Goal: Information Seeking & Learning: Learn about a topic

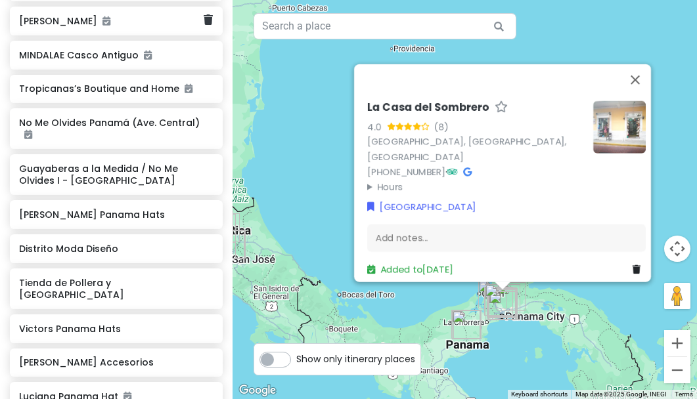
scroll to position [2315, 0]
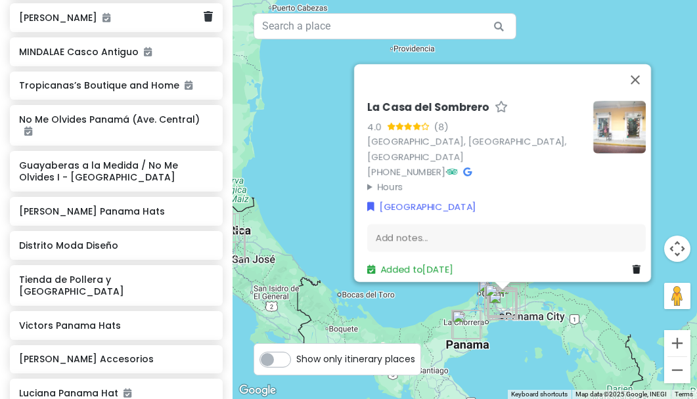
click at [74, 24] on h6 "[PERSON_NAME]" at bounding box center [111, 18] width 185 height 12
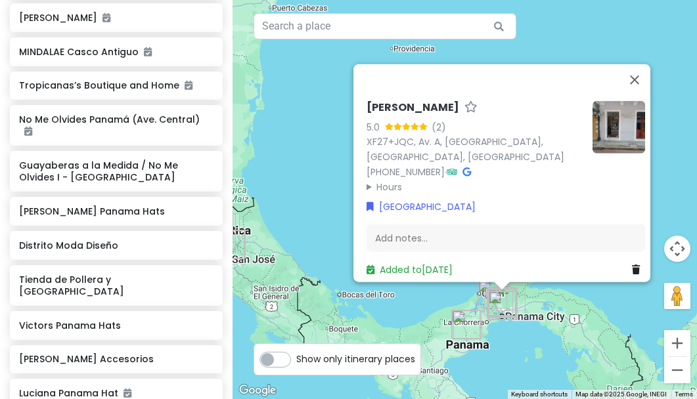
drag, startPoint x: 356, startPoint y: 105, endPoint x: 447, endPoint y: 103, distance: 90.7
click at [447, 103] on div "[PERSON_NAME] 5.0 (2) XF27+JQC, Av. A, [GEOGRAPHIC_DATA], [GEOGRAPHIC_DATA], [G…" at bounding box center [505, 189] width 289 height 187
copy h6 "[PERSON_NAME]"
click at [90, 91] on h6 "Tropicanas’s Boutique and Home" at bounding box center [111, 85] width 185 height 12
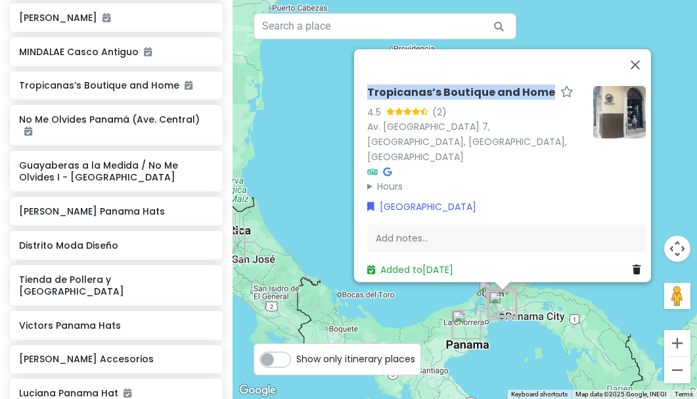
drag, startPoint x: 361, startPoint y: 99, endPoint x: 539, endPoint y: 102, distance: 178.7
click at [539, 102] on div "Tropicanas’s Boutique and Home 4.5 (2) Av. [GEOGRAPHIC_DATA], [GEOGRAPHIC_DATA]…" at bounding box center [506, 182] width 289 height 202
copy h6 "Tropicanas’s Boutique and Home"
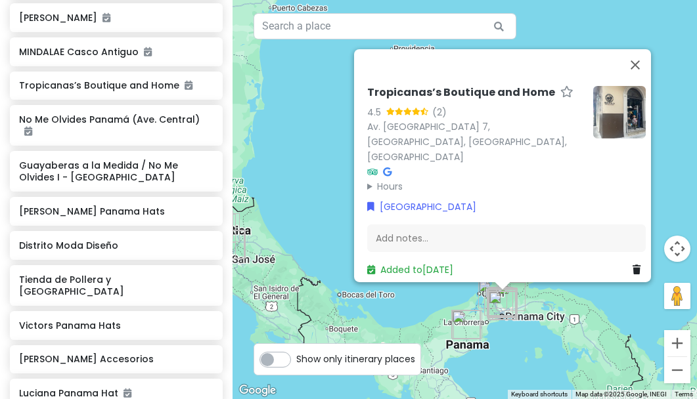
click at [560, 96] on icon at bounding box center [566, 91] width 13 height 9
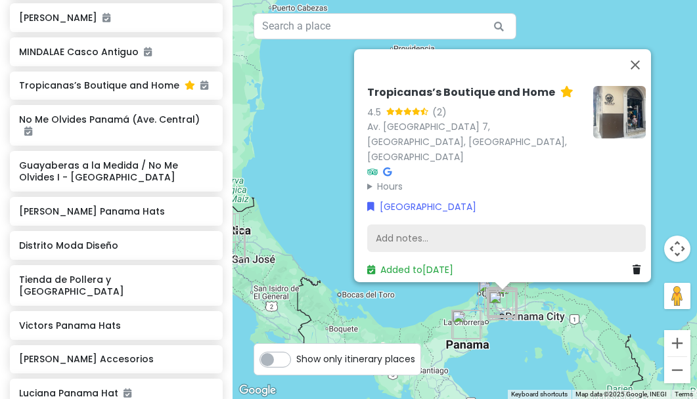
click at [440, 225] on div "Add notes..." at bounding box center [506, 239] width 279 height 28
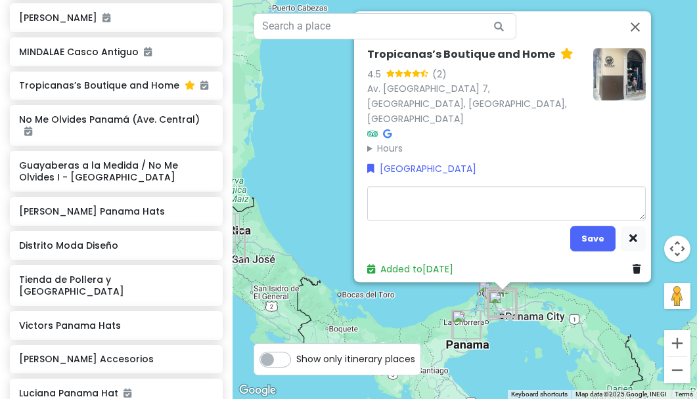
type textarea "x"
type textarea "l"
type textarea "x"
type textarea "lo"
type textarea "x"
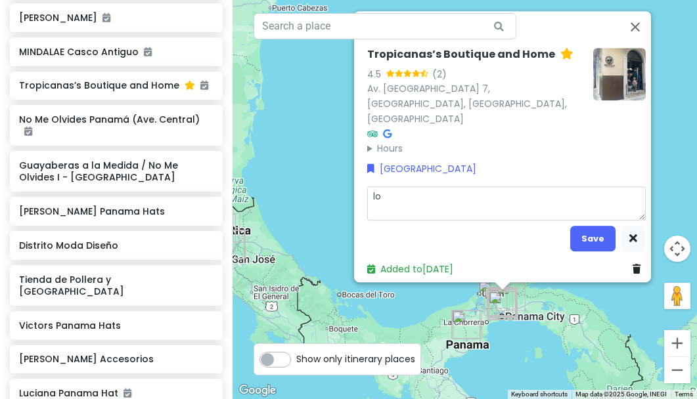
type textarea "loo"
type textarea "x"
type textarea "look"
type textarea "x"
type textarea "looks"
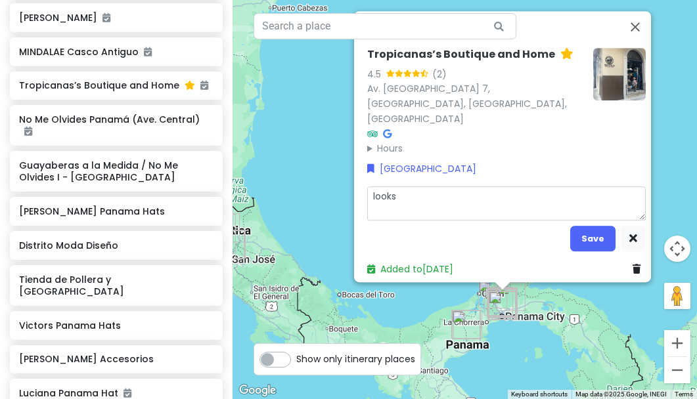
type textarea "x"
type textarea "looks"
type textarea "x"
type textarea "looks l"
type textarea "x"
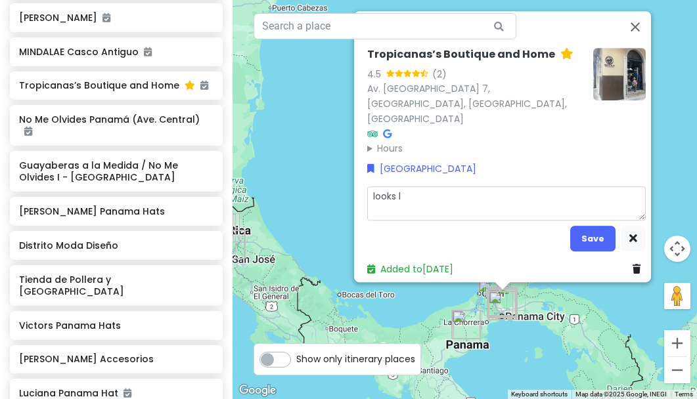
type textarea "looks li"
type textarea "x"
type textarea "looks lik"
type textarea "x"
type textarea "looks like"
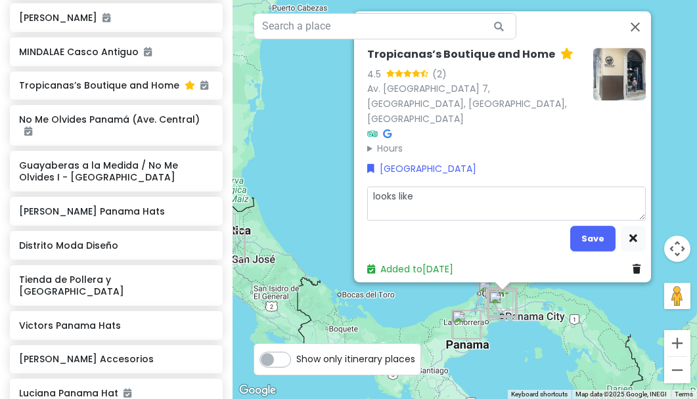
type textarea "x"
type textarea "looks like"
type textarea "x"
type textarea "looks like m"
type textarea "x"
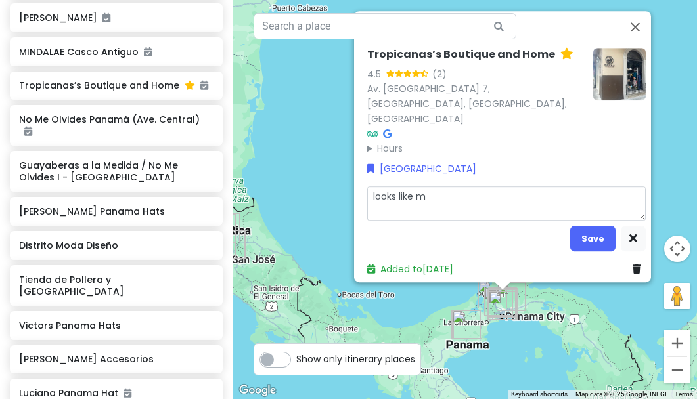
type textarea "looks like mo"
type textarea "x"
type textarea "looks like mor"
type textarea "x"
type textarea "looks like more"
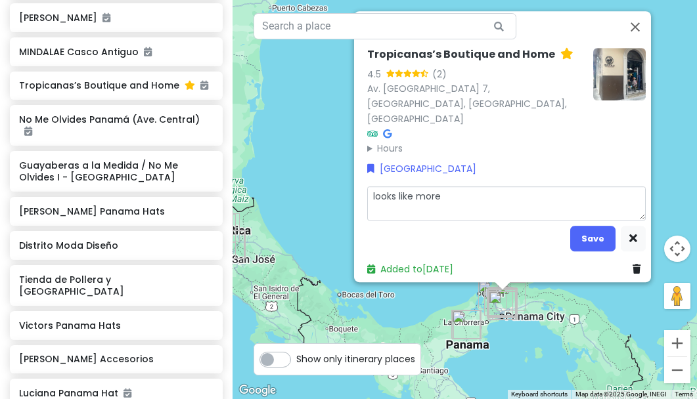
type textarea "x"
type textarea "looks like more"
type textarea "x"
type textarea "looks like more q"
type textarea "x"
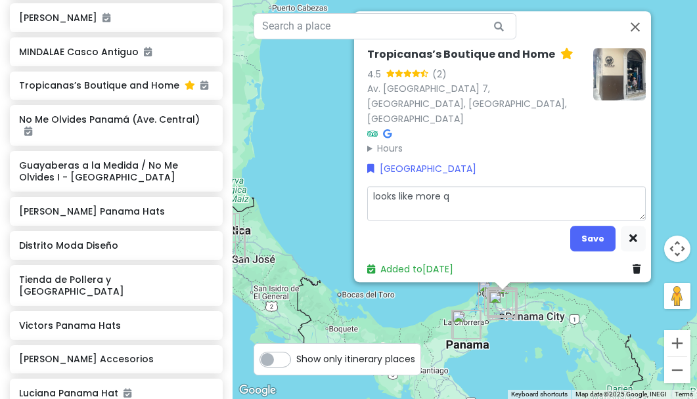
type textarea "looks like more qu"
type textarea "x"
type textarea "looks like more qua"
type textarea "x"
type textarea "looks like more qual"
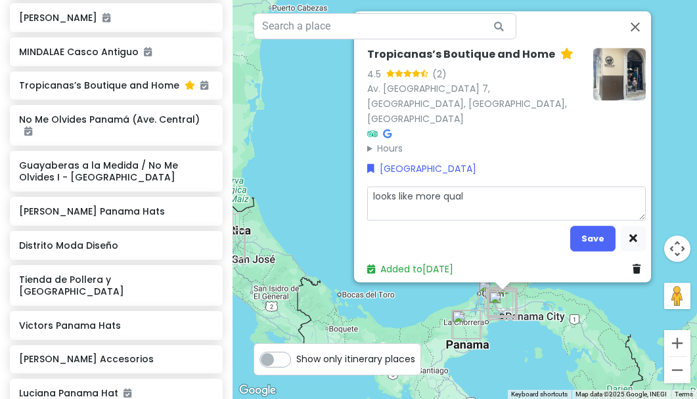
type textarea "x"
type textarea "looks like more quali"
type textarea "x"
type textarea "looks like more qualit"
type textarea "x"
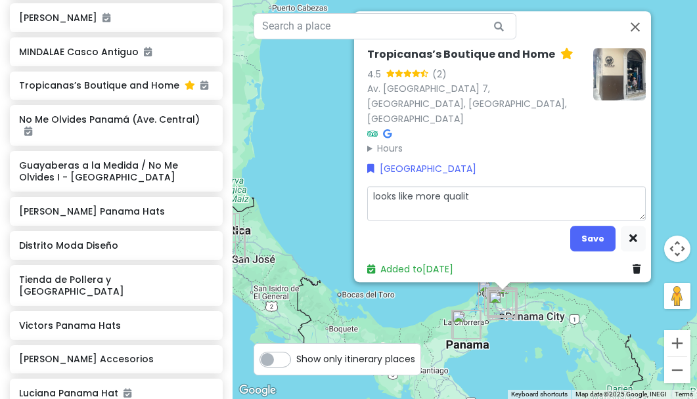
type textarea "looks like more quality"
type textarea "x"
type textarea "looks like more quality"
type textarea "x"
type textarea "looks like more quality t"
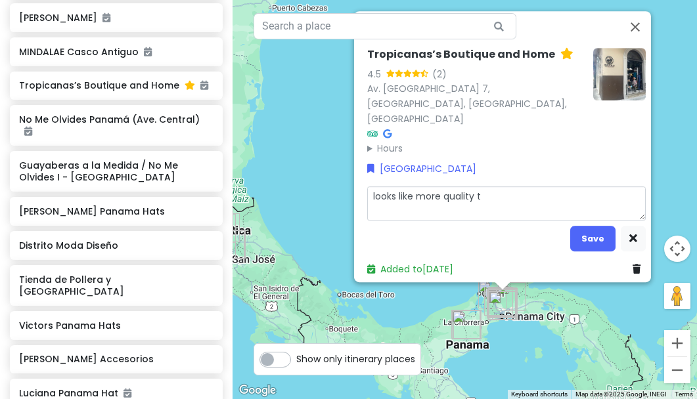
type textarea "x"
type textarea "looks like more quality th"
type textarea "x"
type textarea "looks like more quality thi"
type textarea "x"
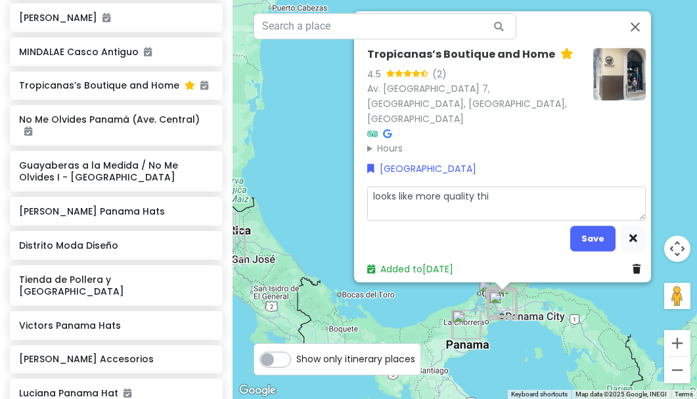
type textarea "looks like more quality thin"
type textarea "x"
type textarea "looks like more quality thing"
type textarea "x"
type textarea "looks like more quality things"
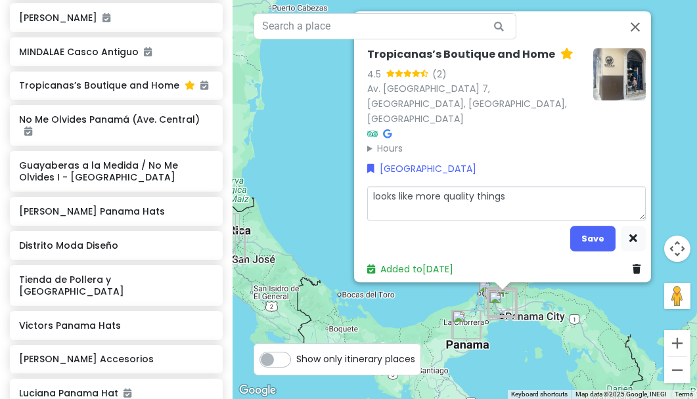
type textarea "x"
type textarea "looks like more quality things,"
type textarea "x"
type textarea "looks like more quality things,"
type textarea "x"
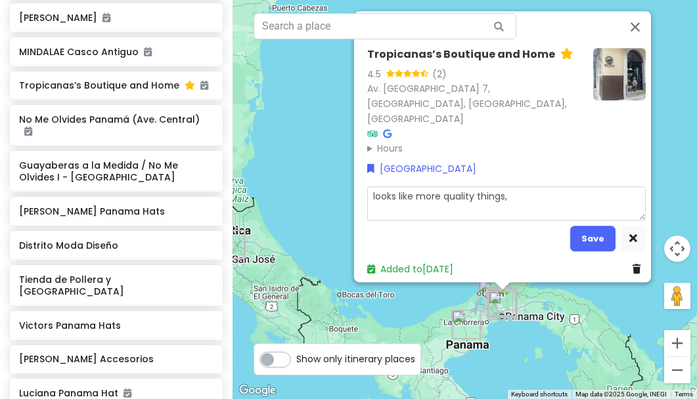
type textarea "looks like more quality things,"
type textarea "x"
type textarea "looks like more quality things"
type textarea "x"
type textarea "looks like more quality things"
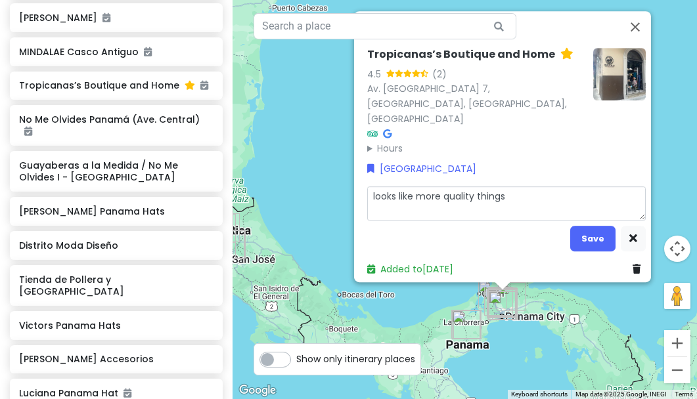
type textarea "x"
type textarea "looks like more quality things -"
type textarea "x"
type textarea "looks like more quality things --"
type textarea "x"
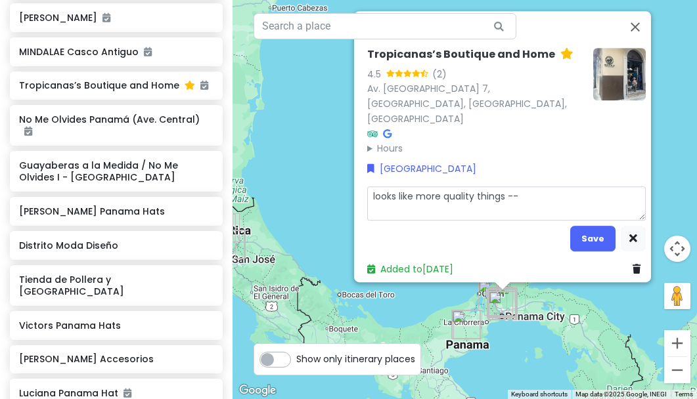
type textarea "looks like more quality things --"
type textarea "x"
type textarea "looks like more quality things -- h"
type textarea "x"
type textarea "looks like more quality things -- ha"
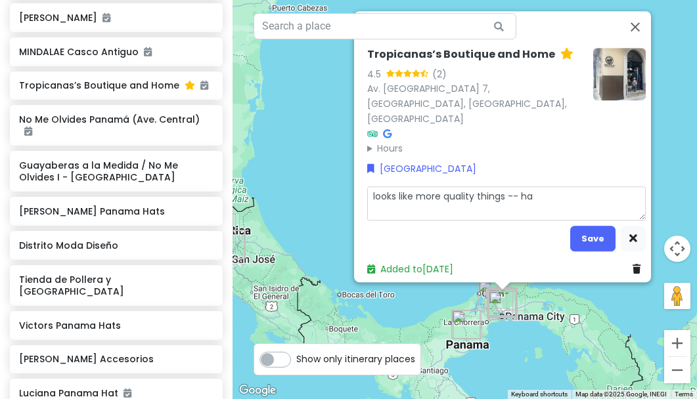
type textarea "x"
type textarea "looks like more quality things -- hat"
type textarea "x"
type textarea "looks like more quality things -- hats"
type textarea "x"
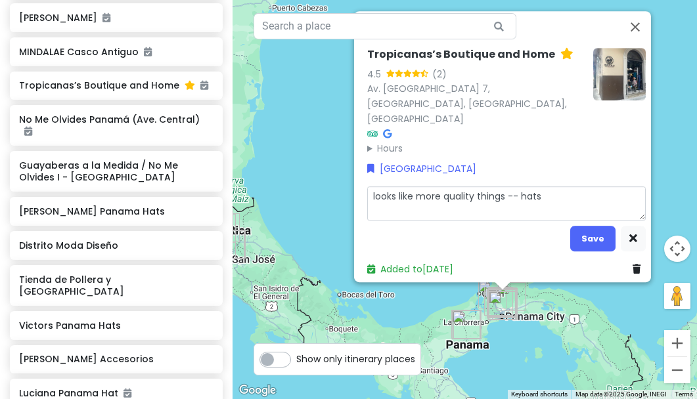
type textarea "looks like more quality things -- hats,"
type textarea "x"
type textarea "looks like more quality things -- hats,"
type textarea "x"
type textarea "looks like more quality things -- hats, s"
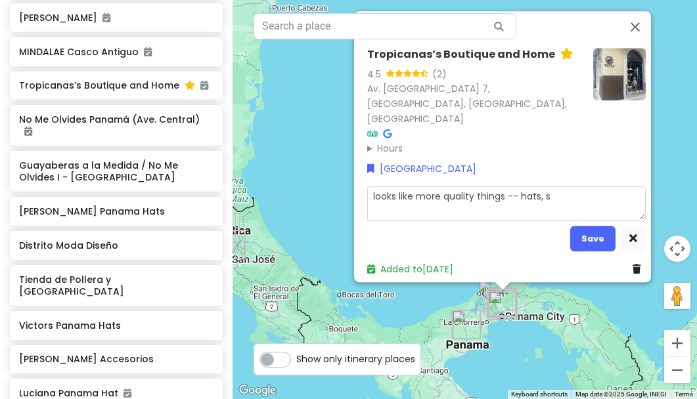
type textarea "x"
type textarea "looks like more quality things -- hats, sc"
type textarea "x"
type textarea "looks like more quality things -- hats, sca"
type textarea "x"
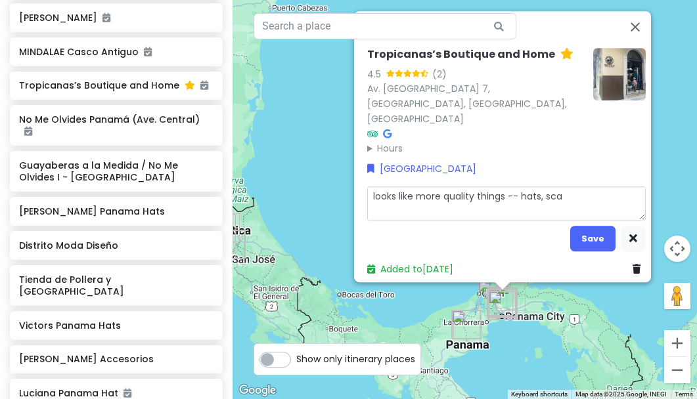
type textarea "looks like more quality things -- hats, scar"
type textarea "x"
type textarea "looks like more quality things -- hats, scarv"
type textarea "x"
type textarea "looks like more quality things -- hats, scarve"
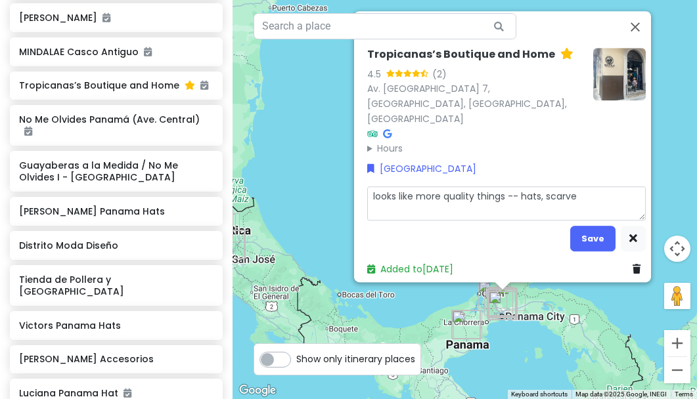
type textarea "x"
type textarea "looks like more quality things -- hats, scarves"
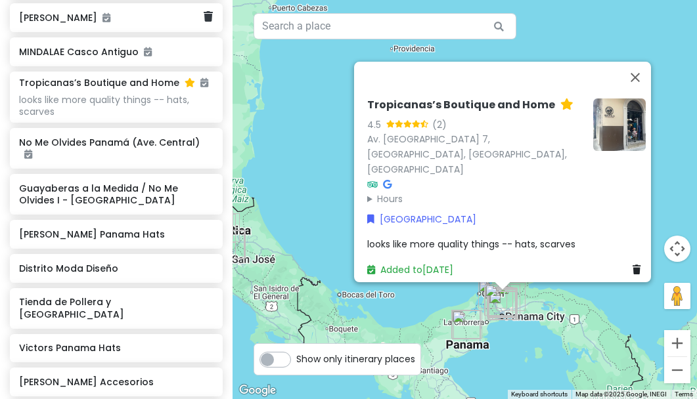
click at [135, 27] on div "[PERSON_NAME]" at bounding box center [111, 18] width 185 height 18
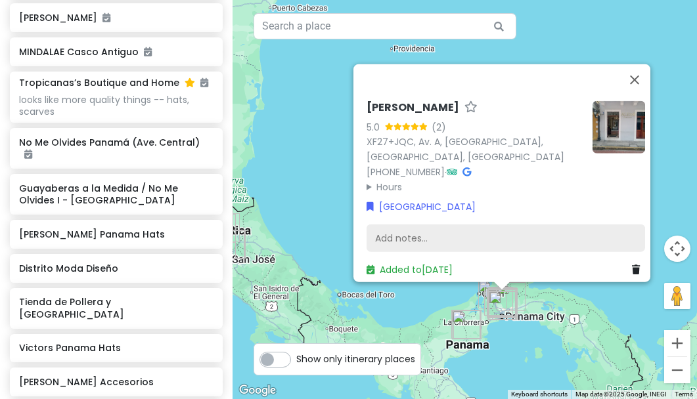
click at [407, 226] on div "Add notes..." at bounding box center [506, 239] width 279 height 28
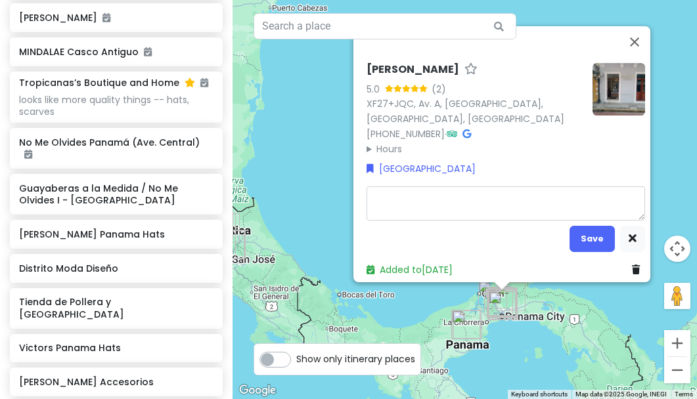
type textarea "x"
type textarea "e"
type textarea "x"
type textarea "ex"
type textarea "x"
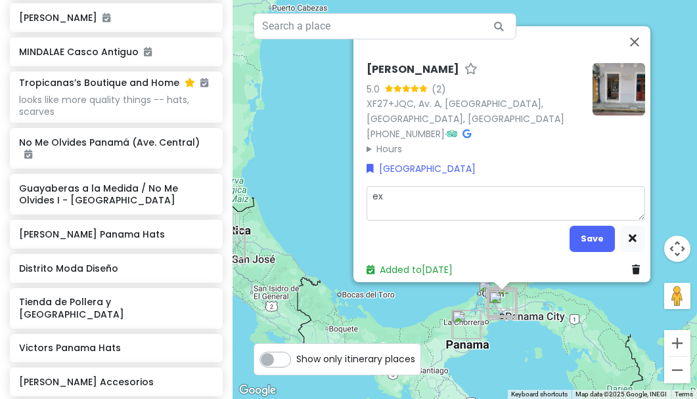
type textarea "exp"
type textarea "x"
type textarea "expe"
type textarea "x"
type textarea "expen"
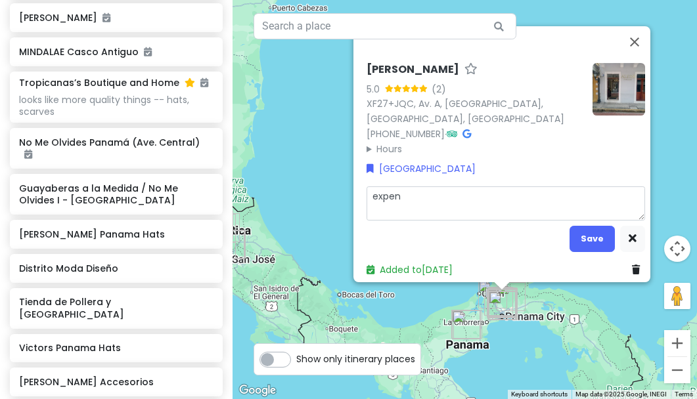
type textarea "x"
type textarea "expens"
type textarea "x"
type textarea "expensi"
type textarea "x"
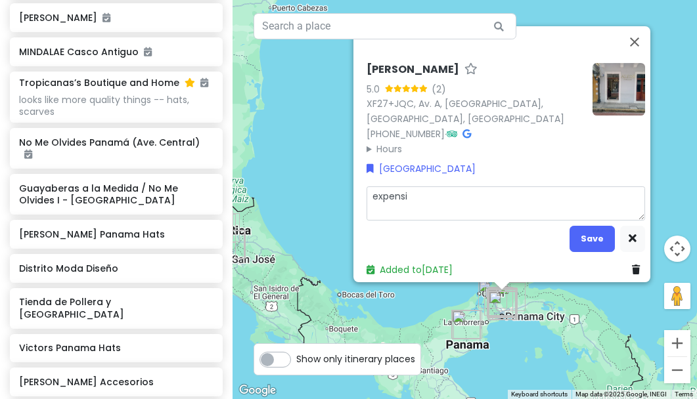
type textarea "expensiv"
type textarea "x"
type textarea "expensive"
type textarea "x"
type textarea "expensive"
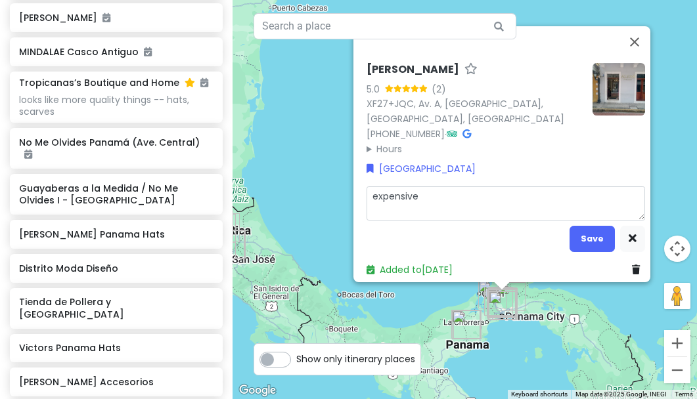
type textarea "x"
type textarea "expensive j"
type textarea "x"
type textarea "expensive je"
type textarea "x"
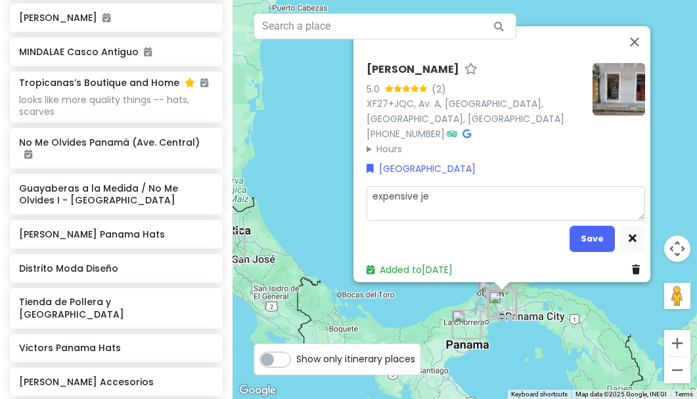
type textarea "expensive [DEMOGRAPHIC_DATA]"
type textarea "x"
type textarea "expensive jewe"
type textarea "x"
type textarea "expensive jewel"
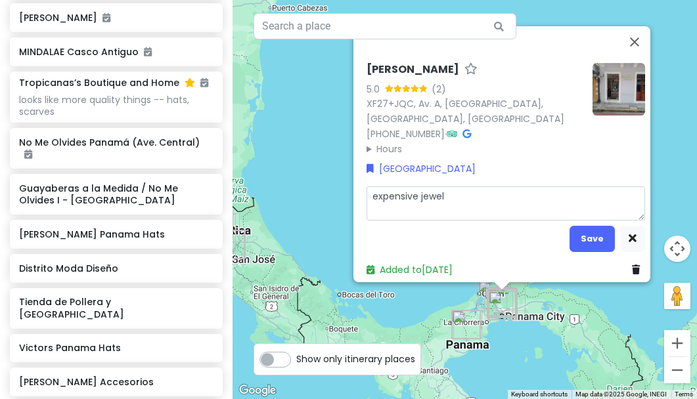
type textarea "x"
type textarea "expensive jewelr"
type textarea "x"
type textarea "expensive jewelry"
click at [367, 190] on textarea "expensive jewelry" at bounding box center [506, 204] width 279 height 34
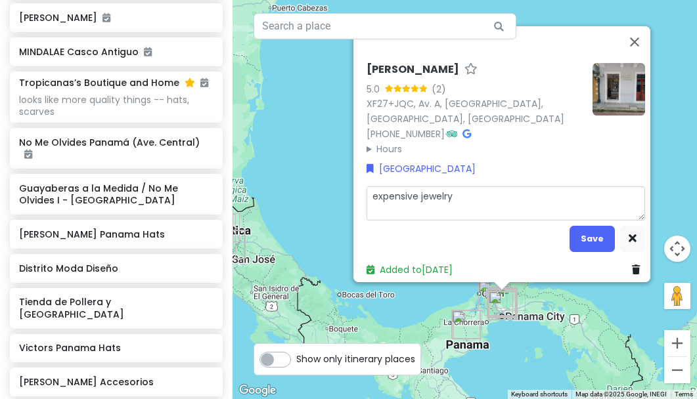
type textarea "x"
type textarea "Expensive jewelry"
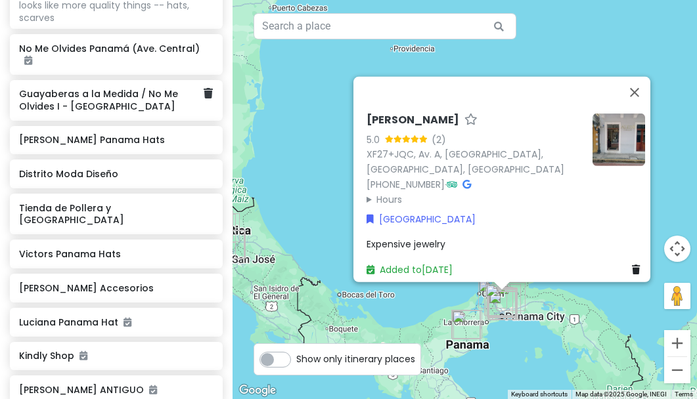
scroll to position [2432, 0]
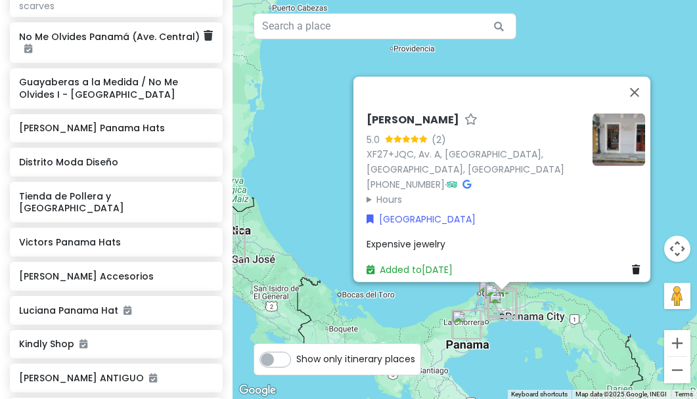
click at [103, 55] on h6 "No Me Olvides Panamá (Ave. Central)" at bounding box center [111, 43] width 185 height 24
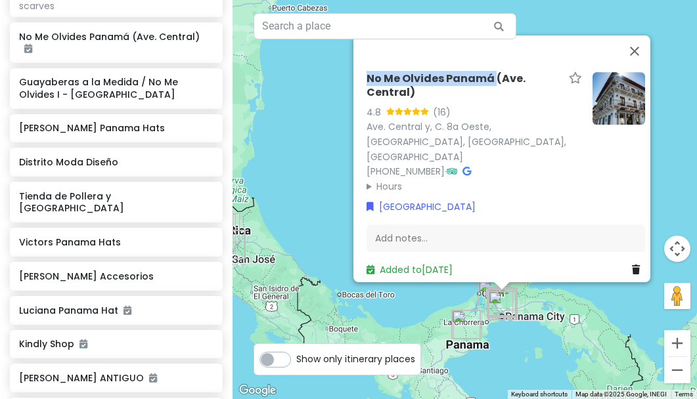
drag, startPoint x: 357, startPoint y: 85, endPoint x: 486, endPoint y: 90, distance: 128.9
click at [486, 90] on div "No Me Olvides Panamá (Ave. Central) 4.8 (16) Ave. Central y, C. 8a Oeste, [GEOG…" at bounding box center [505, 174] width 289 height 215
copy h6 "No Me Olvides [GEOGRAPHIC_DATA]"
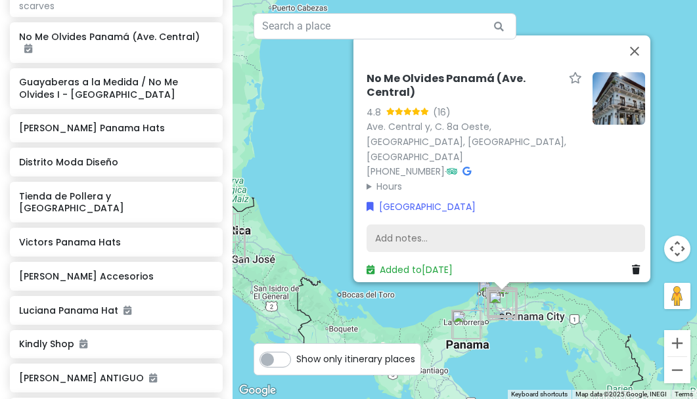
click at [382, 230] on div "Add notes..." at bounding box center [506, 239] width 279 height 28
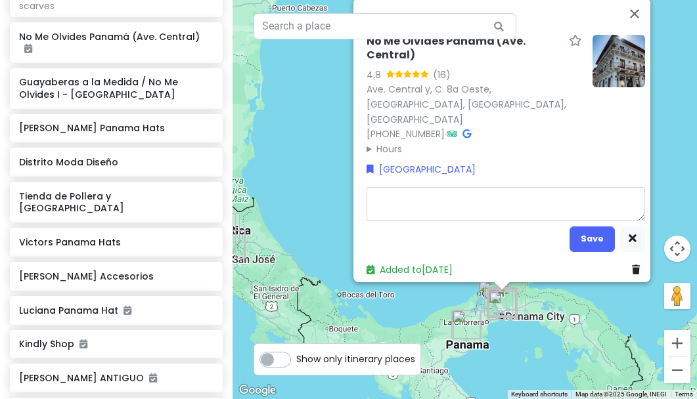
type textarea "x"
type textarea "N"
type textarea "x"
type textarea "Ni"
type textarea "x"
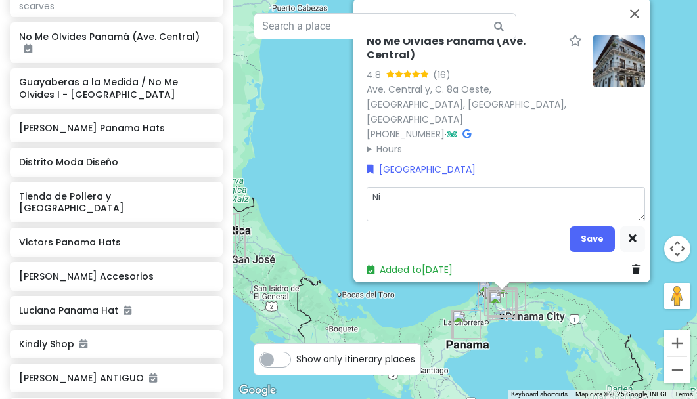
type textarea "Nic"
type textarea "x"
type textarea "Nice"
type textarea "x"
type textarea "Nice"
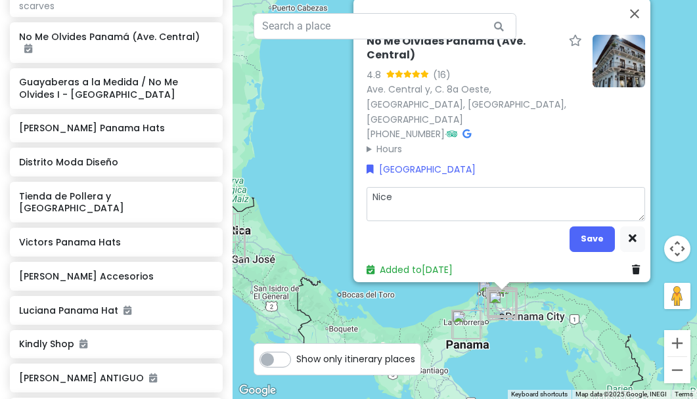
type textarea "x"
type textarea "Nice c"
type textarea "x"
type textarea "Nice cl"
type textarea "x"
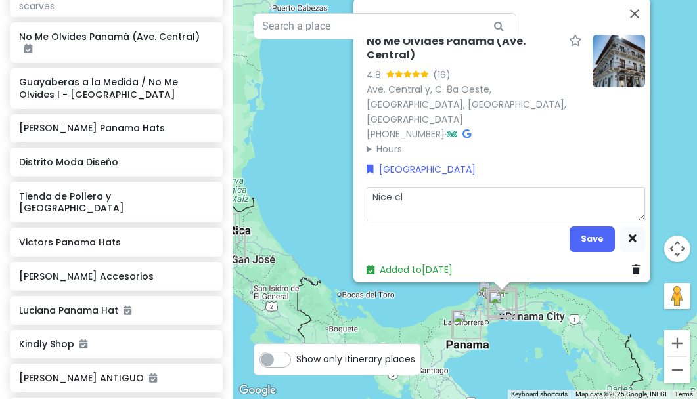
type textarea "Nice clo"
type textarea "x"
type textarea "Nice clot"
type textarea "x"
type textarea "Nice cloth"
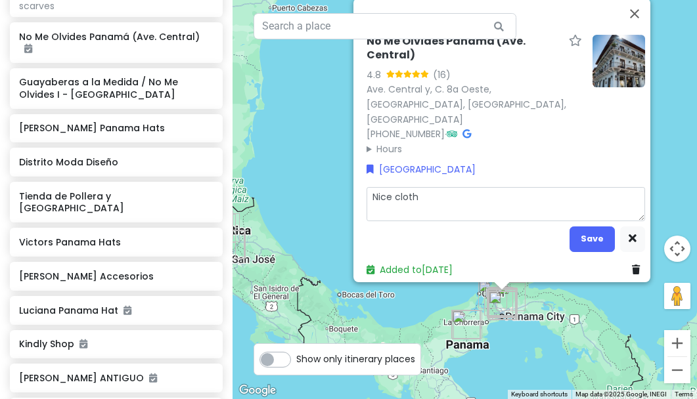
type textarea "x"
type textarea "Nice clothe"
type textarea "x"
type textarea "Nice clothes"
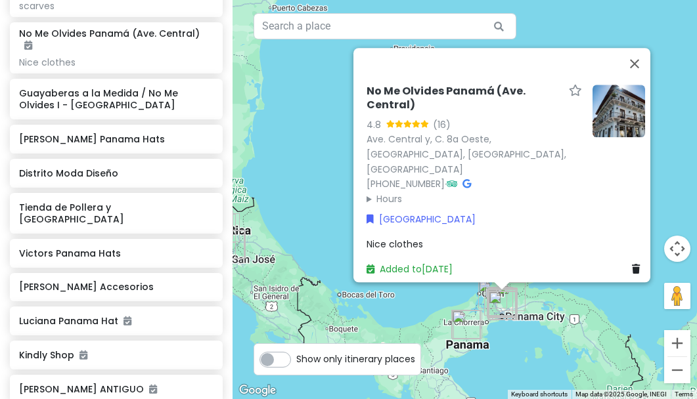
click at [570, 95] on icon at bounding box center [575, 90] width 13 height 9
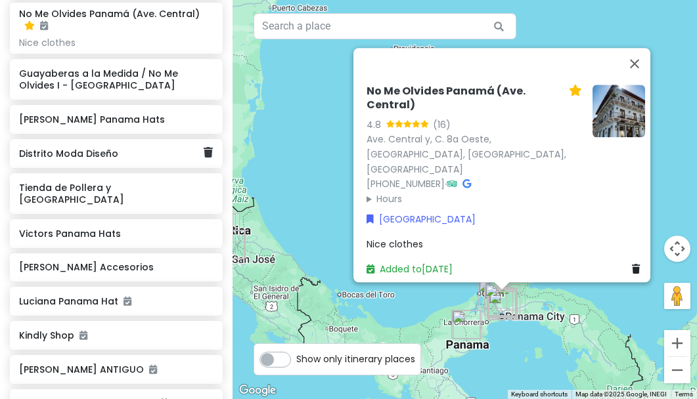
scroll to position [2457, 0]
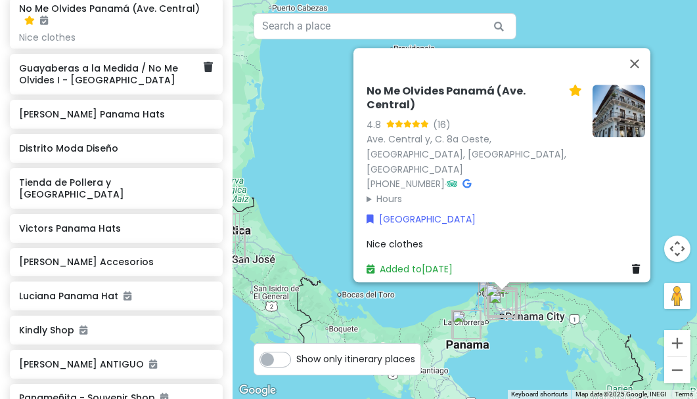
click at [47, 86] on h6 "Guayaberas a la Medida / No Me Olvides I - [GEOGRAPHIC_DATA]" at bounding box center [111, 74] width 185 height 24
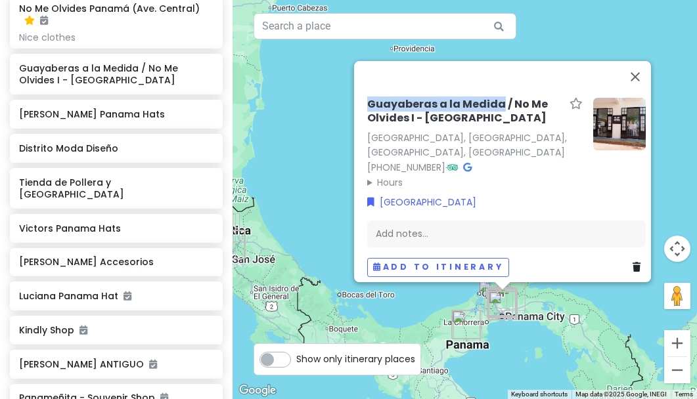
drag, startPoint x: 359, startPoint y: 99, endPoint x: 494, endPoint y: 97, distance: 134.7
click at [494, 97] on div "[GEOGRAPHIC_DATA] a la Medida / No Me Olvides I - [GEOGRAPHIC_DATA], [GEOGRAPHI…" at bounding box center [506, 188] width 289 height 190
copy h6 "Guayaberas a la Medida"
click at [643, 73] on button "Close" at bounding box center [636, 77] width 32 height 32
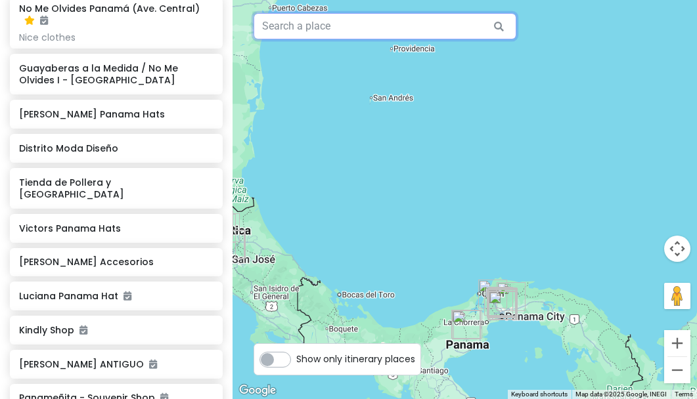
click at [378, 30] on input "text" at bounding box center [385, 26] width 263 height 26
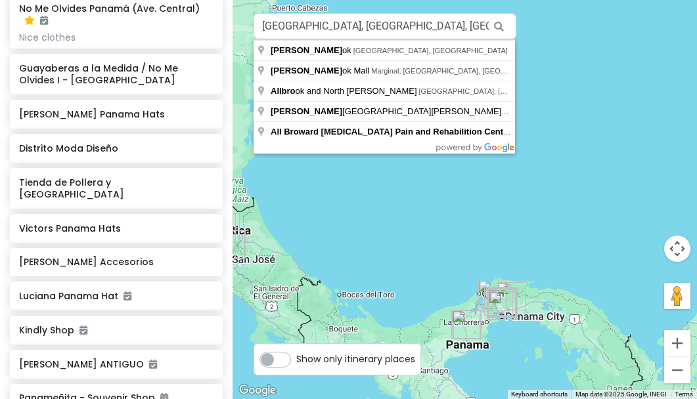
drag, startPoint x: 381, startPoint y: 30, endPoint x: 353, endPoint y: 74, distance: 52.5
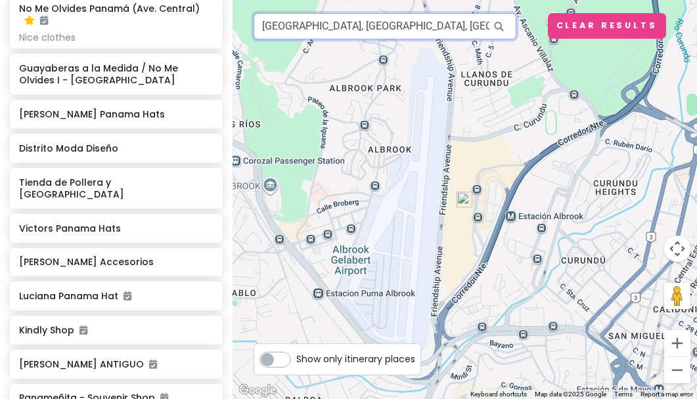
click at [330, 23] on input "[GEOGRAPHIC_DATA], [GEOGRAPHIC_DATA], [GEOGRAPHIC_DATA], [GEOGRAPHIC_DATA], [GE…" at bounding box center [385, 26] width 263 height 26
drag, startPoint x: 322, startPoint y: 26, endPoint x: 537, endPoint y: 6, distance: 216.4
click at [537, 20] on div "[GEOGRAPHIC_DATA], [GEOGRAPHIC_DATA], [GEOGRAPHIC_DATA], [GEOGRAPHIC_DATA], [GE…" at bounding box center [465, 199] width 464 height 399
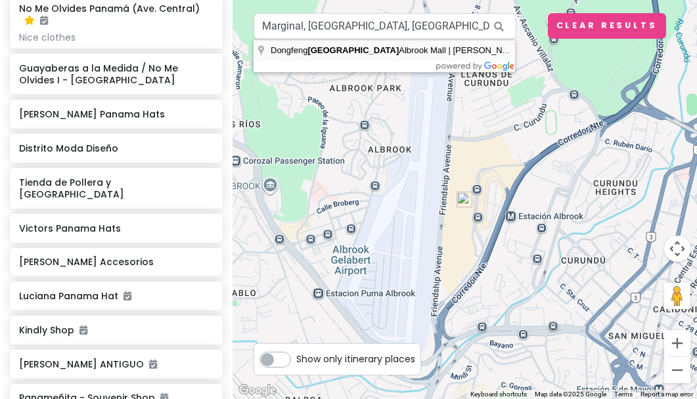
type input "Dongfeng [GEOGRAPHIC_DATA] | [PERSON_NAME][GEOGRAPHIC_DATA], [GEOGRAPHIC_DATA],…"
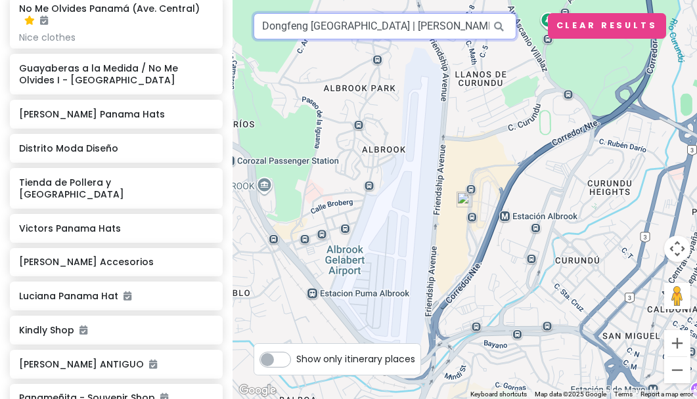
drag, startPoint x: 351, startPoint y: 26, endPoint x: 413, endPoint y: 26, distance: 61.1
click at [413, 26] on input "Dongfeng [GEOGRAPHIC_DATA] | [PERSON_NAME][GEOGRAPHIC_DATA], [GEOGRAPHIC_DATA],…" at bounding box center [385, 26] width 263 height 26
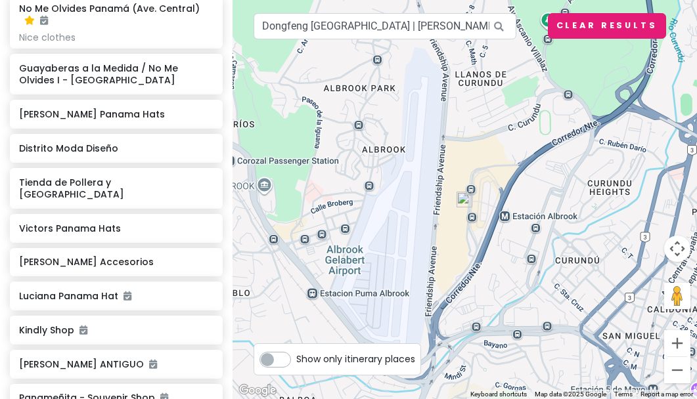
click at [576, 20] on button "Clear Results" at bounding box center [607, 26] width 118 height 26
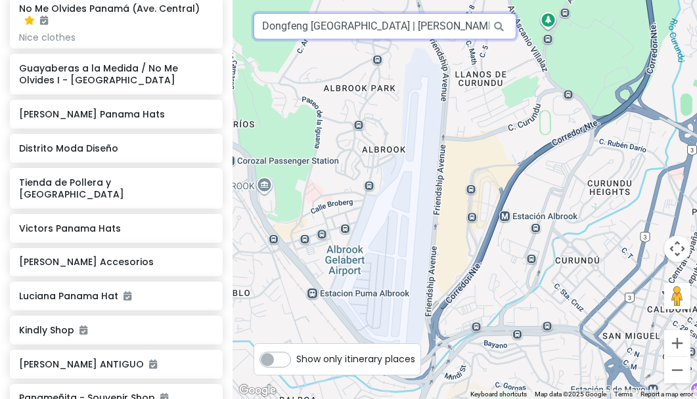
click at [399, 26] on input "Dongfeng [GEOGRAPHIC_DATA] | [PERSON_NAME][GEOGRAPHIC_DATA], [GEOGRAPHIC_DATA],…" at bounding box center [385, 26] width 263 height 26
paste input "[GEOGRAPHIC_DATA]"
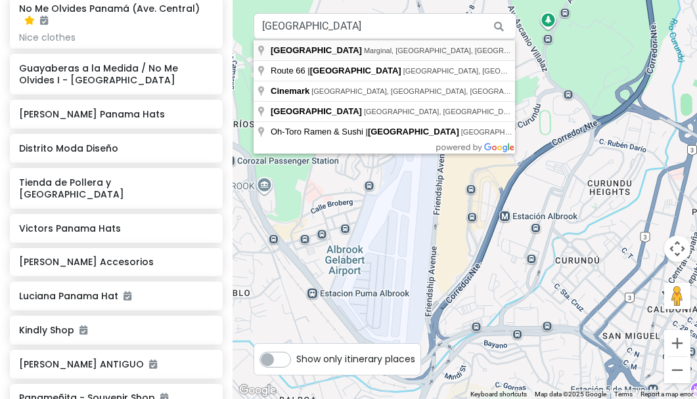
type input "[GEOGRAPHIC_DATA], [GEOGRAPHIC_DATA], [GEOGRAPHIC_DATA], [GEOGRAPHIC_DATA], [GE…"
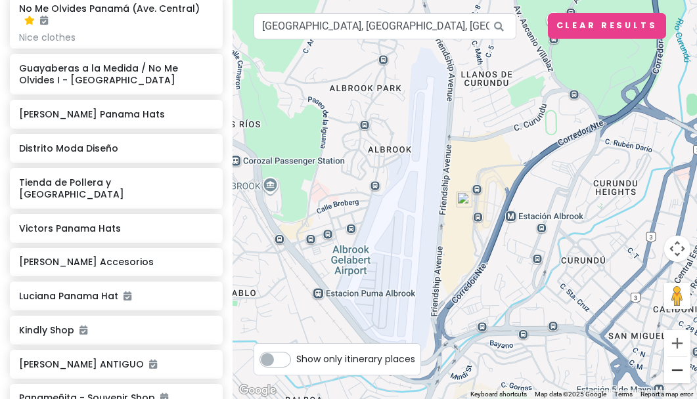
click at [677, 371] on button "Zoom out" at bounding box center [677, 370] width 26 height 26
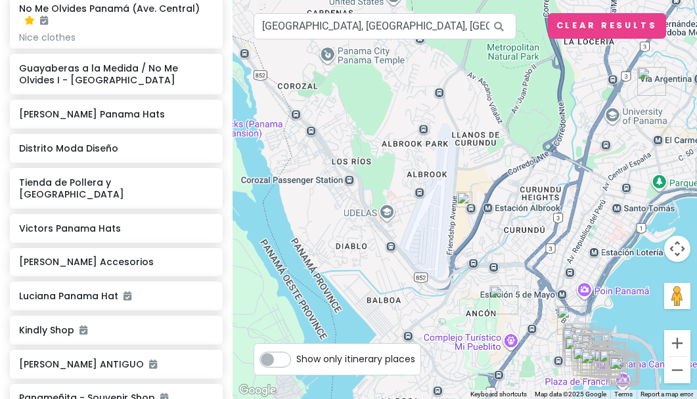
click at [677, 371] on button "Zoom out" at bounding box center [677, 370] width 26 height 26
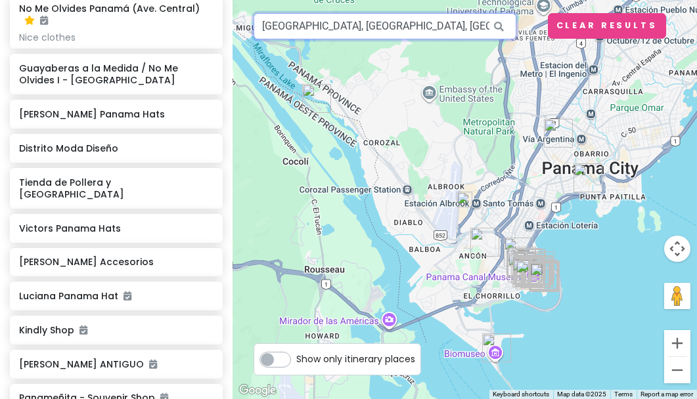
click at [387, 31] on input "[GEOGRAPHIC_DATA], [GEOGRAPHIC_DATA], [GEOGRAPHIC_DATA], [GEOGRAPHIC_DATA], [GE…" at bounding box center [385, 26] width 263 height 26
paste input "[GEOGRAPHIC_DATA]"
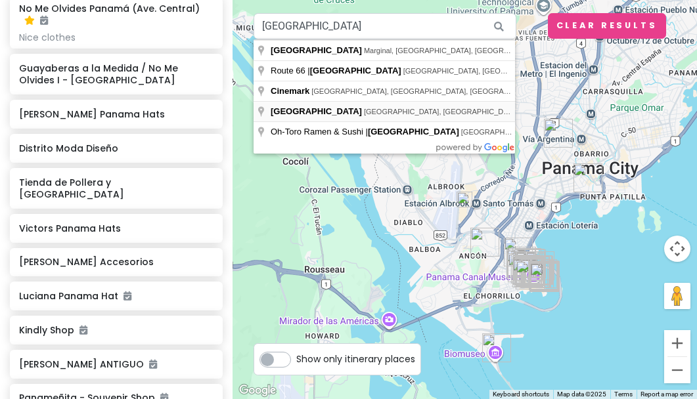
type input "[GEOGRAPHIC_DATA], [GEOGRAPHIC_DATA], [GEOGRAPHIC_DATA], [GEOGRAPHIC_DATA]"
